Goal: Task Accomplishment & Management: Complete application form

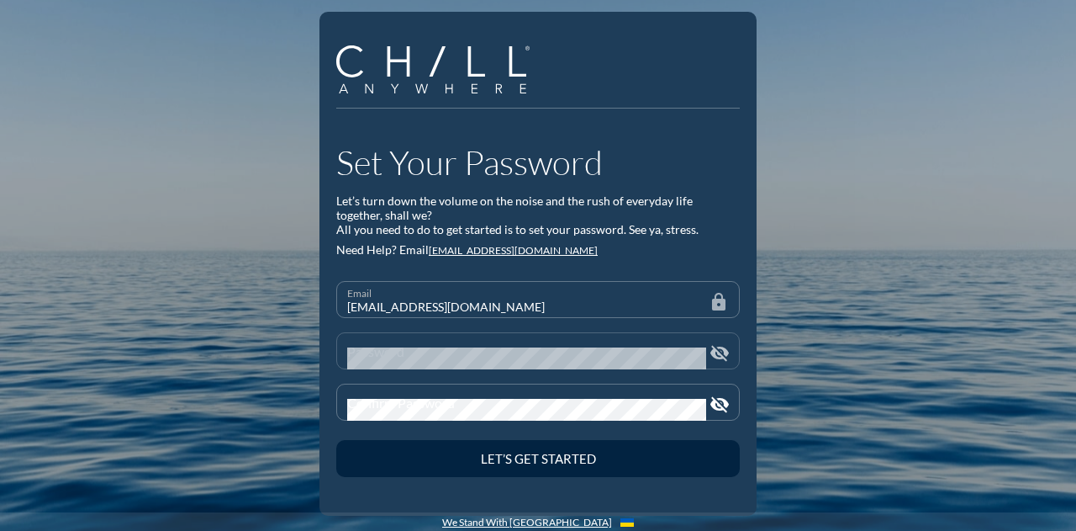
scroll to position [7, 0]
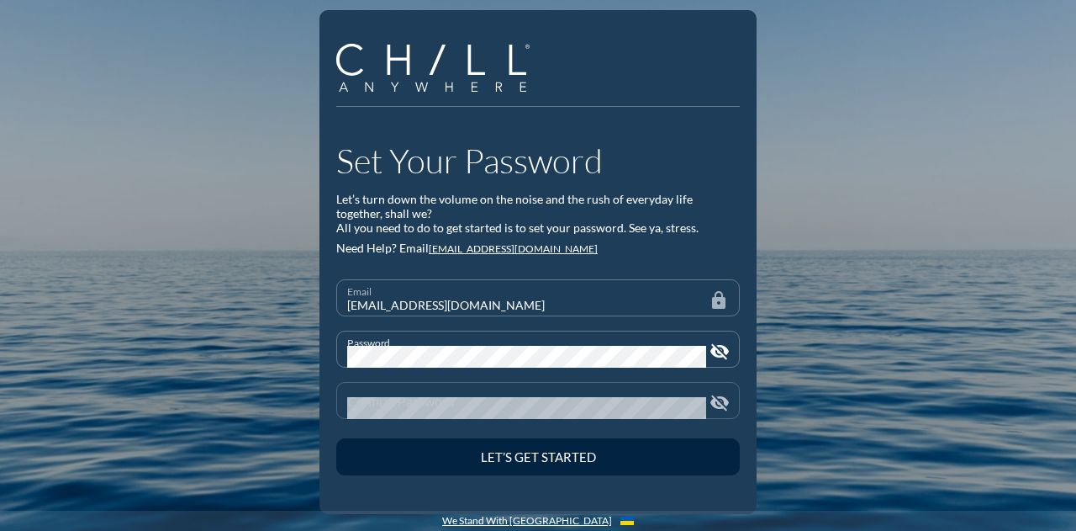
click at [450, 394] on div "Confirm Password" at bounding box center [526, 400] width 359 height 35
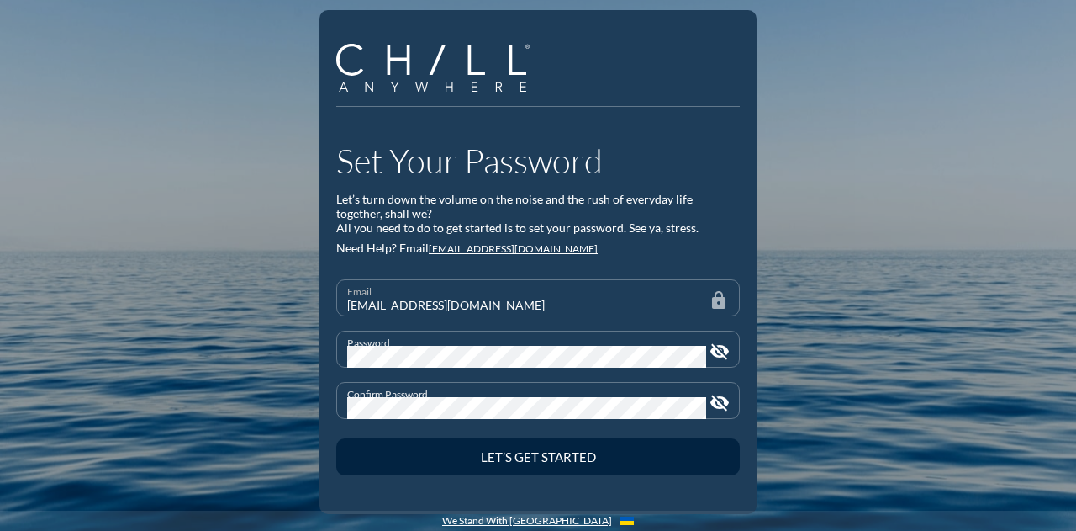
click at [336, 438] on button "Let’s Get Started" at bounding box center [538, 456] width 404 height 37
click at [336, 441] on button "Let’s Get Started" at bounding box center [538, 459] width 404 height 37
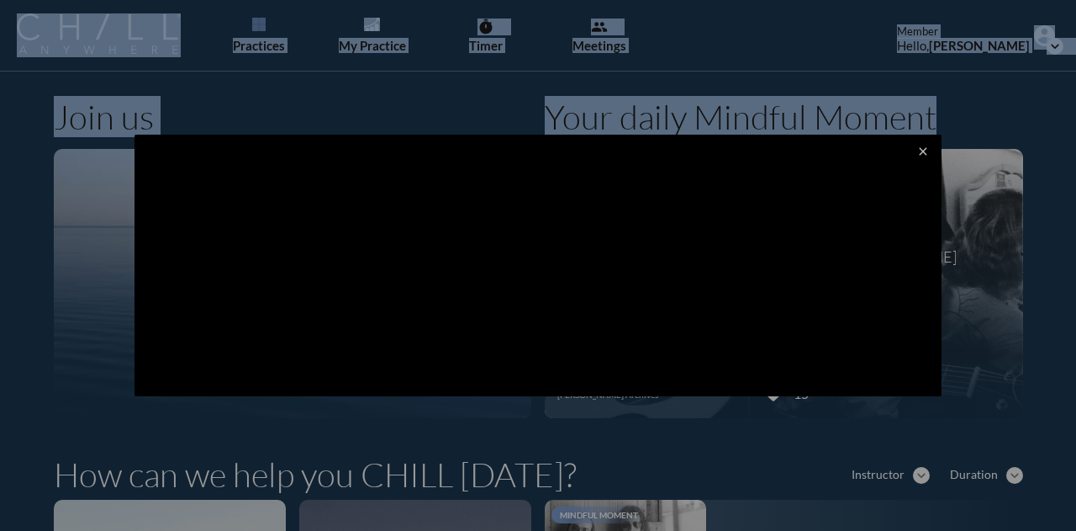
drag, startPoint x: 1071, startPoint y: 68, endPoint x: 1082, endPoint y: 147, distance: 79.7
click at [1076, 147] on html "Default Longer Shorter [PERSON_NAME] [PERSON_NAME] [PERSON_NAME] [PERSON_NAME] …" at bounding box center [538, 265] width 1076 height 531
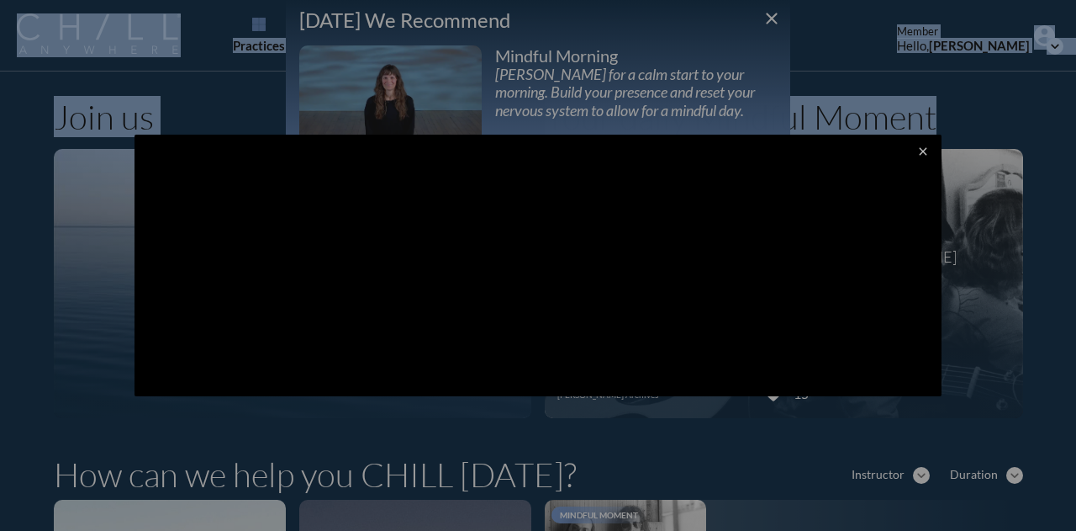
click at [775, 15] on div at bounding box center [538, 265] width 1076 height 531
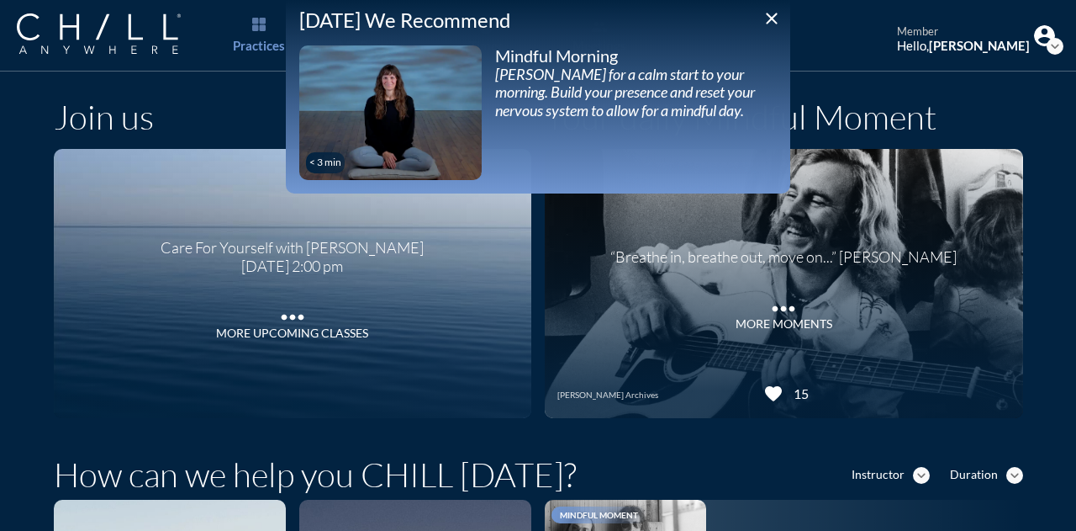
click at [772, 19] on icon "close" at bounding box center [772, 18] width 20 height 20
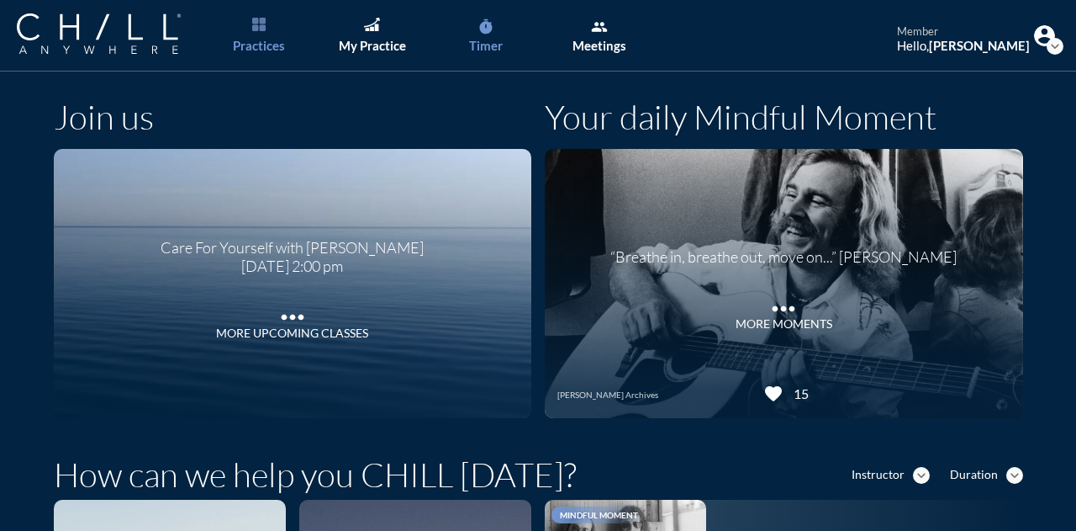
click at [495, 29] on link "timer Timer" at bounding box center [486, 35] width 88 height 71
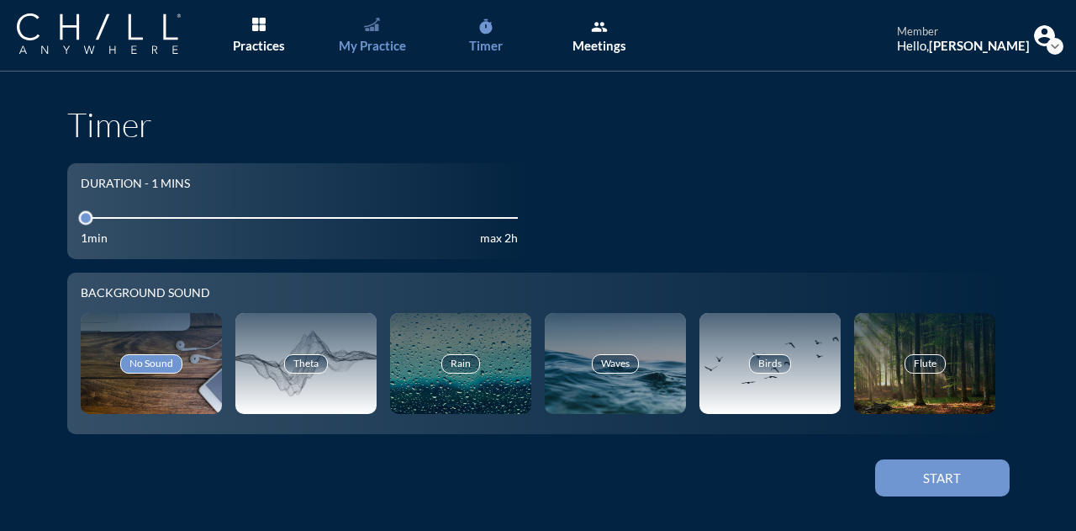
click at [394, 29] on link "My Practice" at bounding box center [372, 35] width 88 height 71
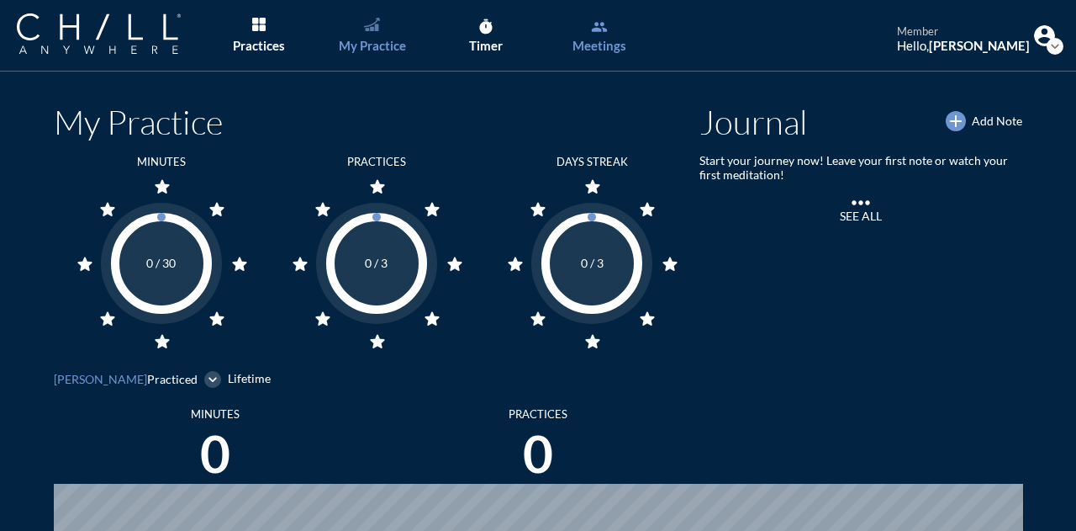
scroll to position [761, 1063]
click at [596, 28] on icon "group" at bounding box center [599, 27] width 17 height 17
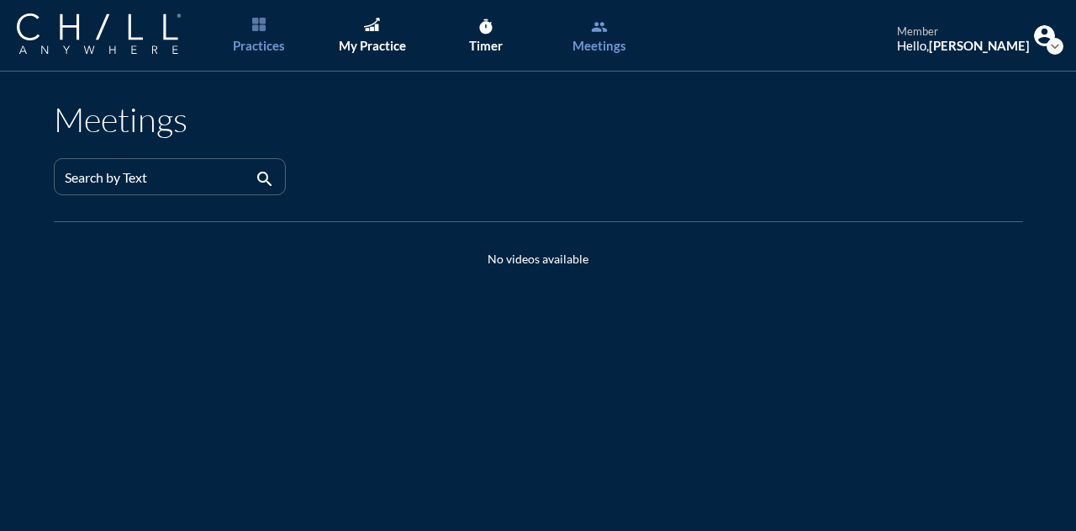
click at [251, 24] on link "Practices" at bounding box center [258, 35] width 88 height 71
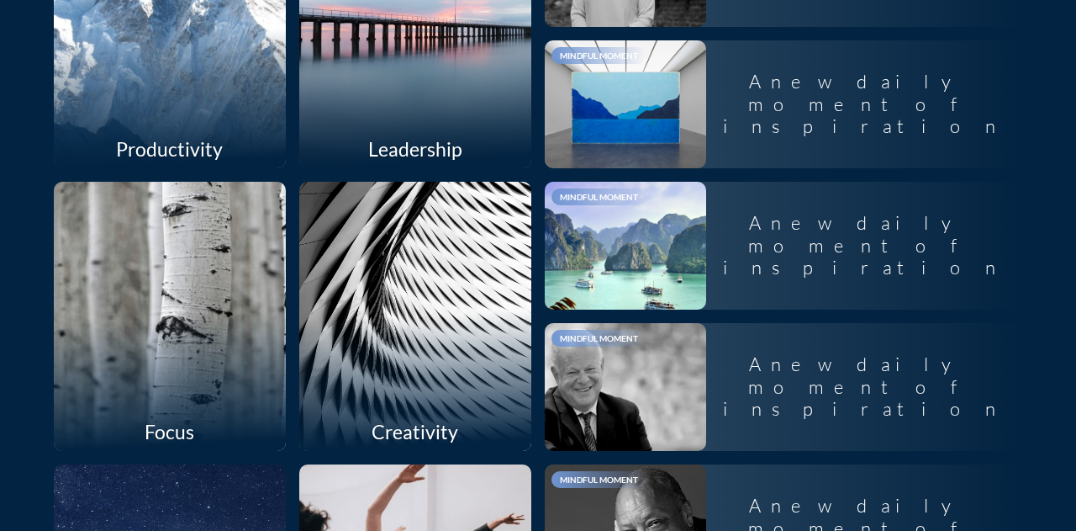
scroll to position [577, 0]
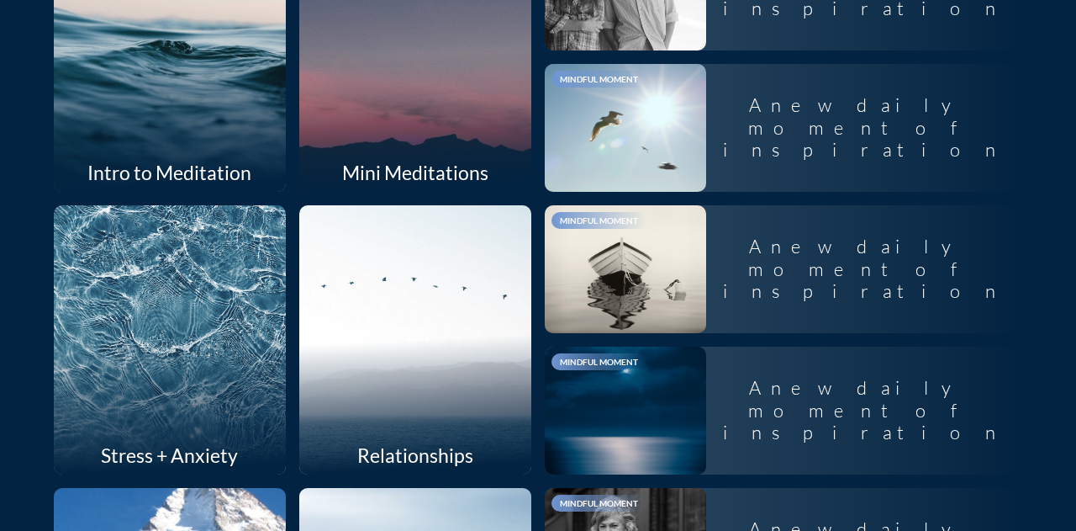
click at [175, 94] on div at bounding box center [169, 56] width 246 height 285
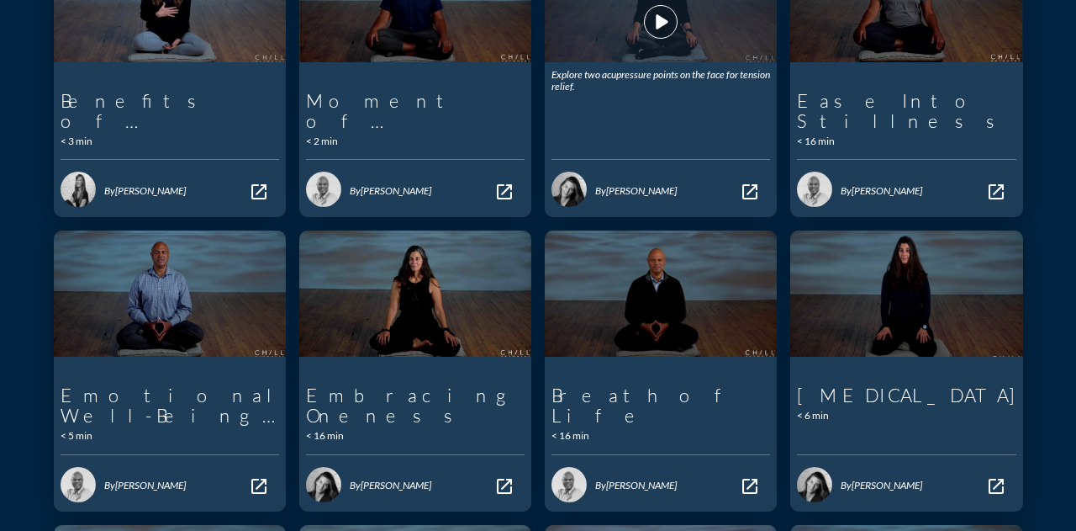
scroll to position [168, 0]
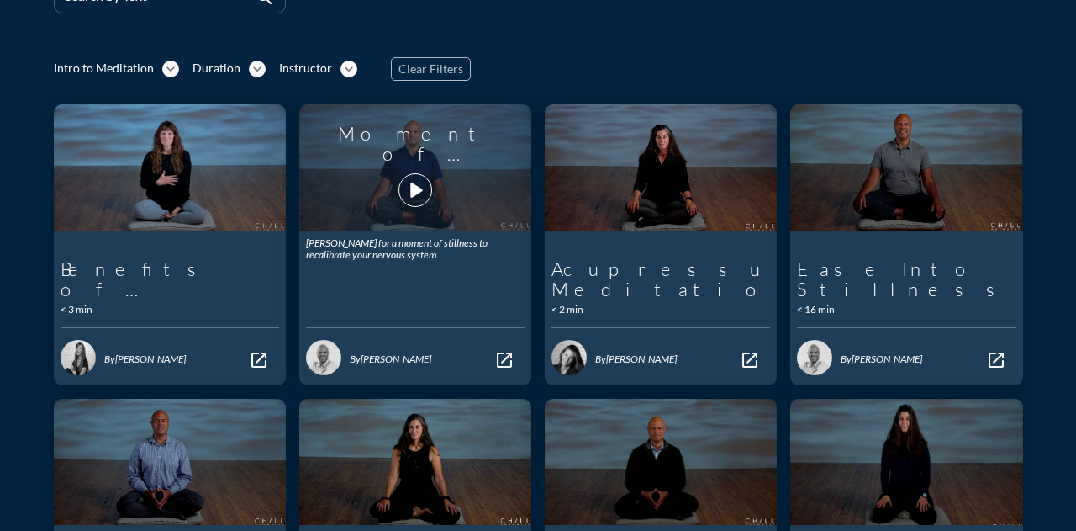
click at [426, 202] on div "Moment of Stillness play_arrow" at bounding box center [415, 167] width 219 height 113
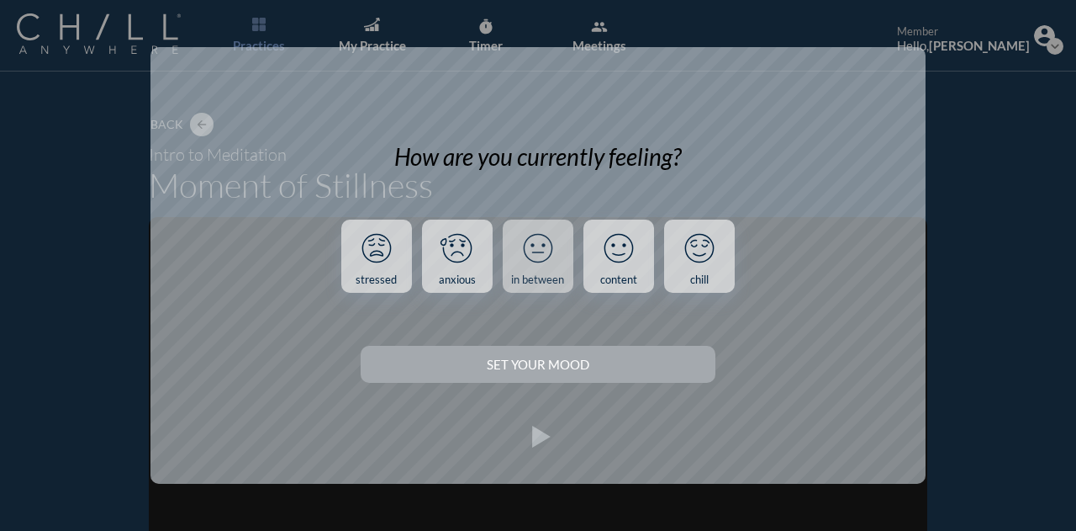
click at [556, 251] on icon at bounding box center [538, 248] width 44 height 44
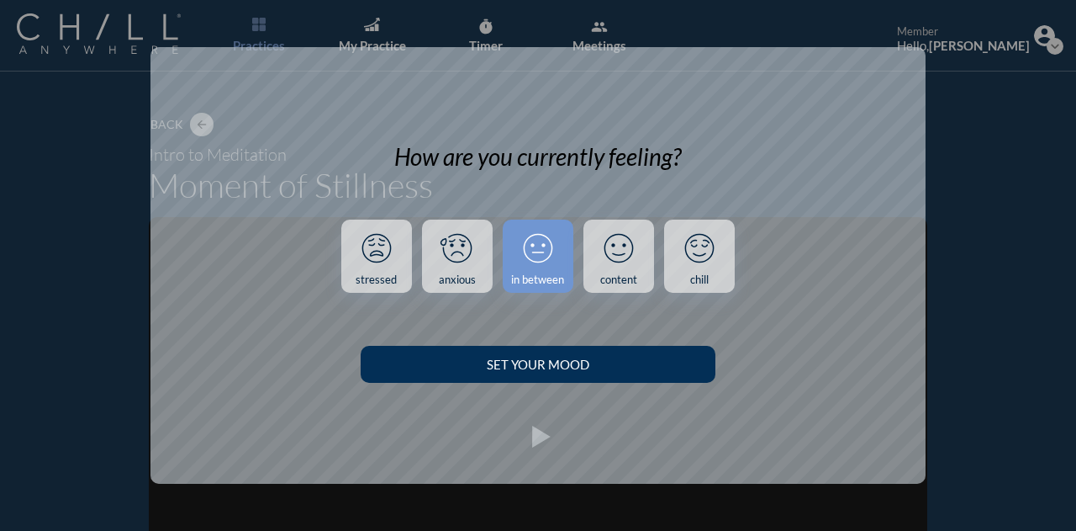
click at [574, 371] on div "Set your Mood" at bounding box center [537, 364] width 295 height 15
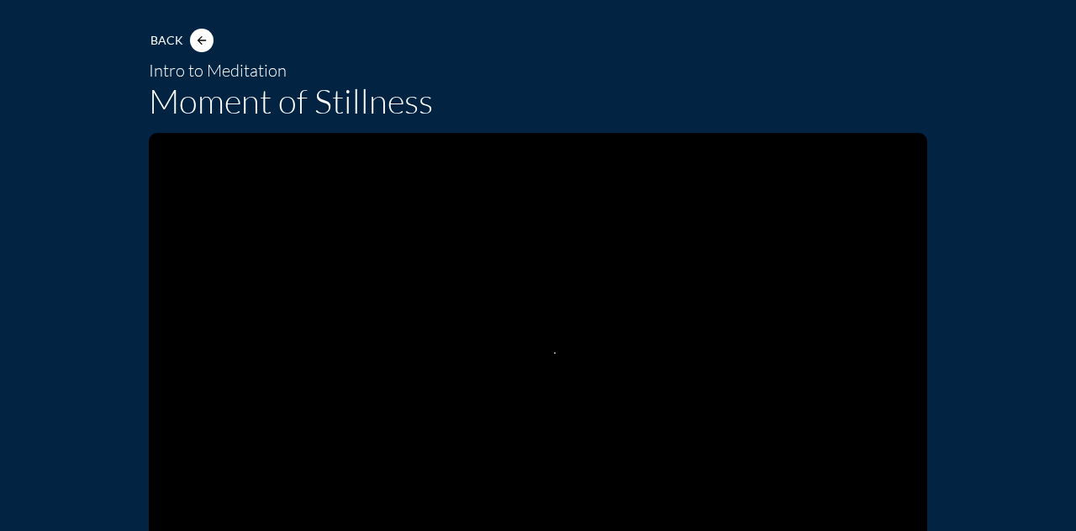
scroll to position [168, 0]
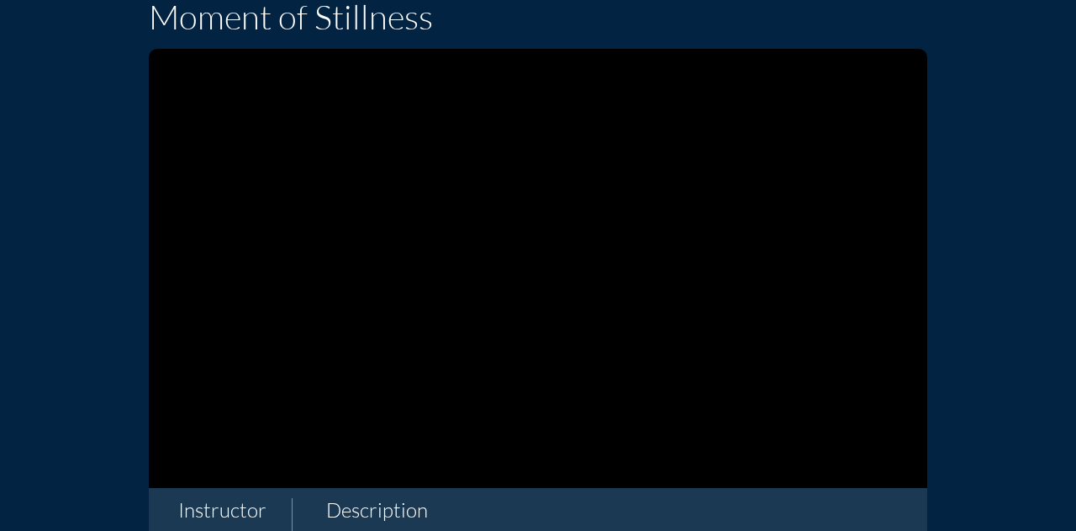
click at [94, 262] on div "Back arrow_back Intro to Meditation Moment of Stillness 0:07 / 1:34 LIVE Qualit…" at bounding box center [538, 446] width 983 height 1072
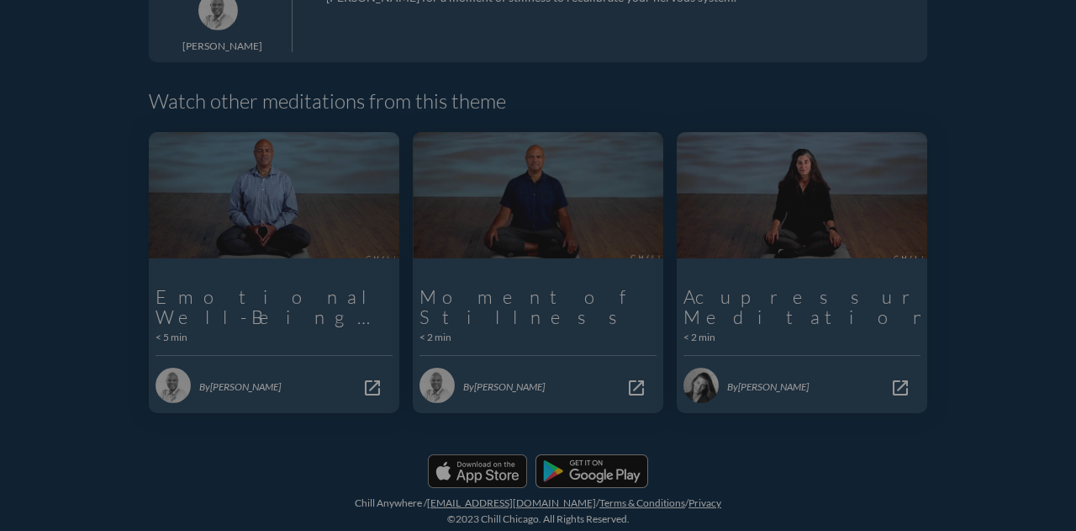
scroll to position [271, 0]
